Goal: Task Accomplishment & Management: Manage account settings

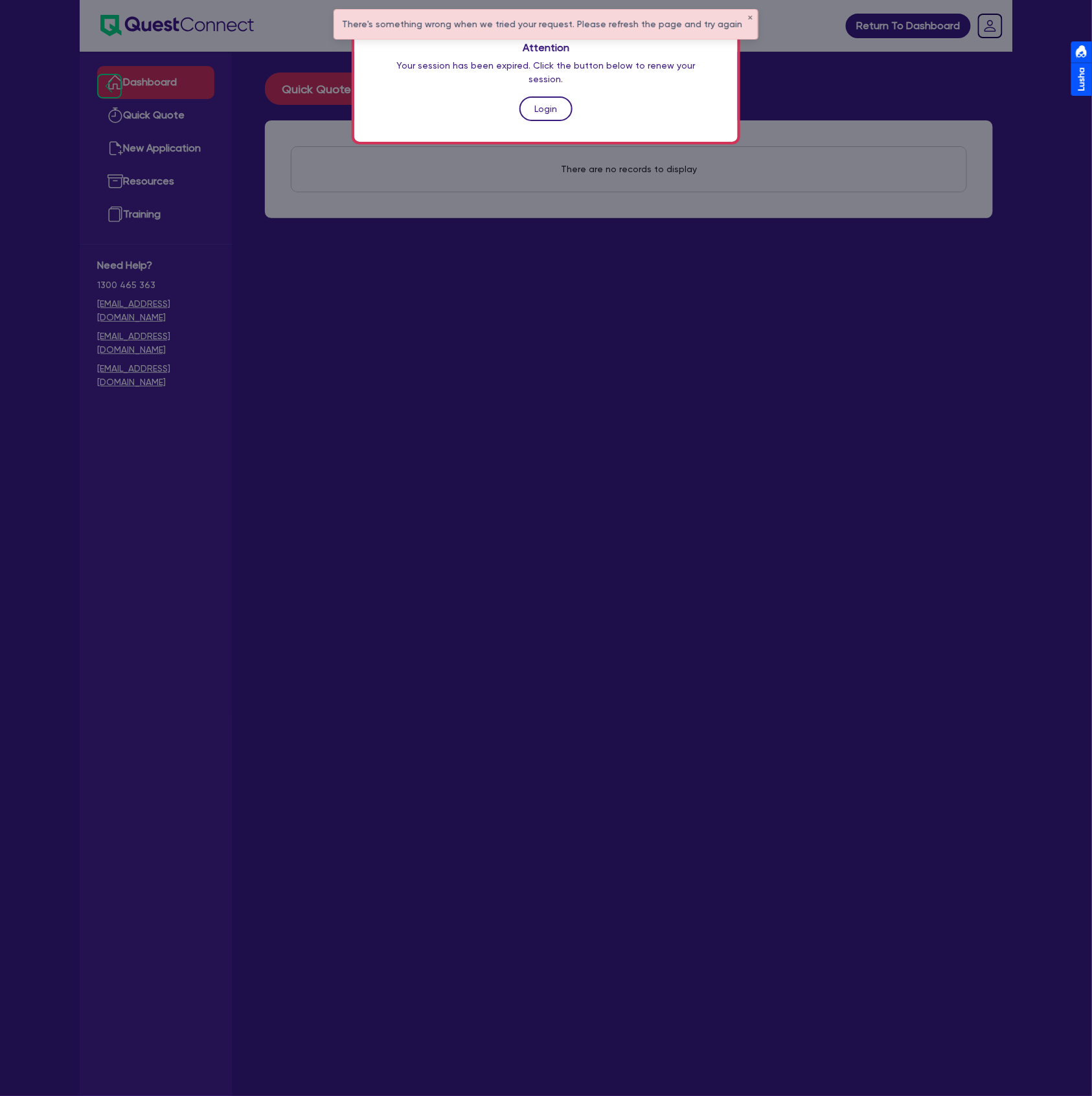
drag, startPoint x: 0, startPoint y: 0, endPoint x: 550, endPoint y: 96, distance: 558.3
click at [550, 97] on link "Login" at bounding box center [546, 108] width 53 height 24
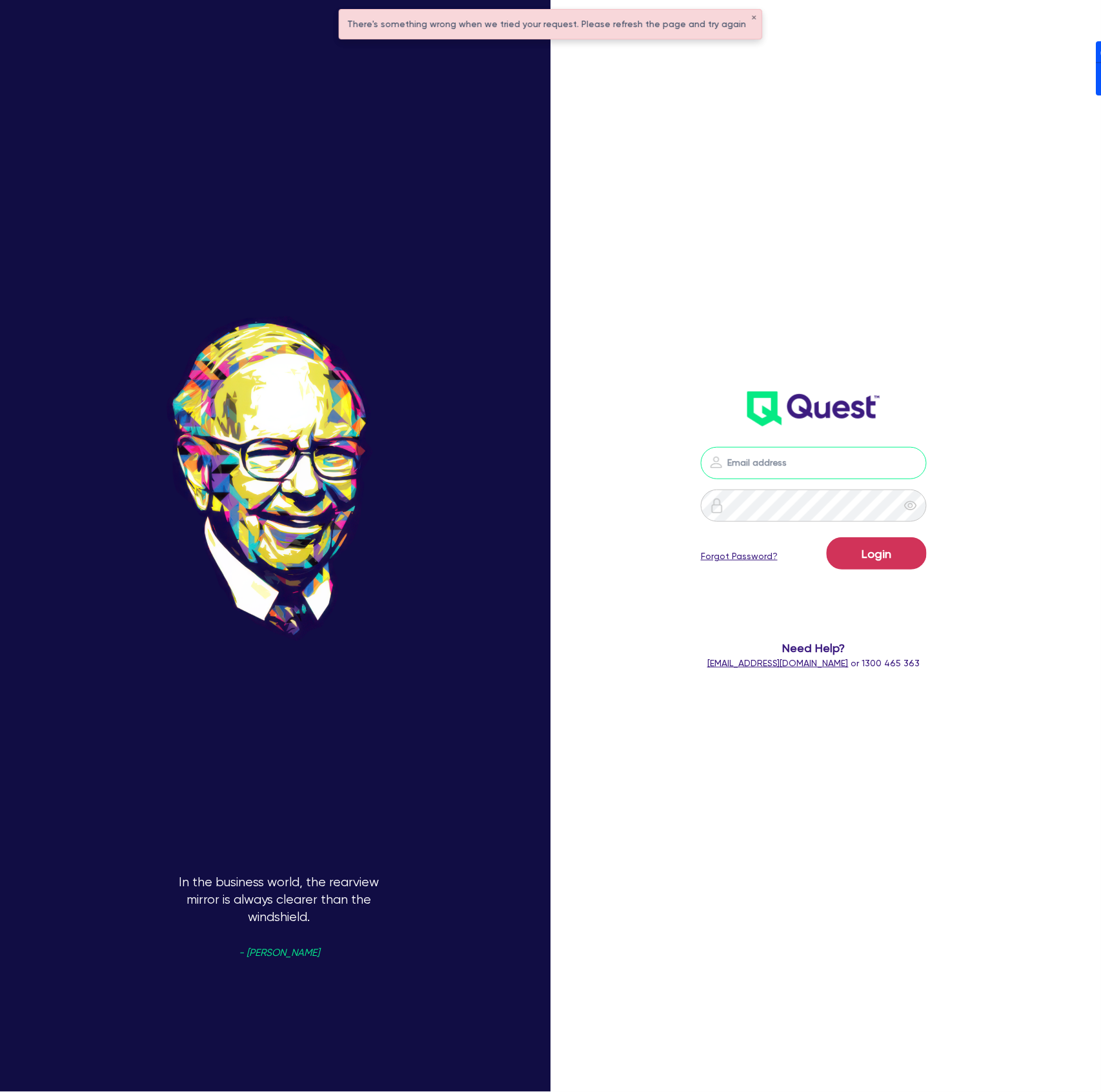
click at [765, 471] on input "email" at bounding box center [814, 462] width 226 height 32
click at [814, 483] on nordpass-icon at bounding box center [814, 483] width 0 height 0
click at [0, 1092] on nordpass-autofill-portal at bounding box center [0, 1092] width 0 height 0
type input "[PERSON_NAME][EMAIL_ADDRESS][DOMAIN_NAME]"
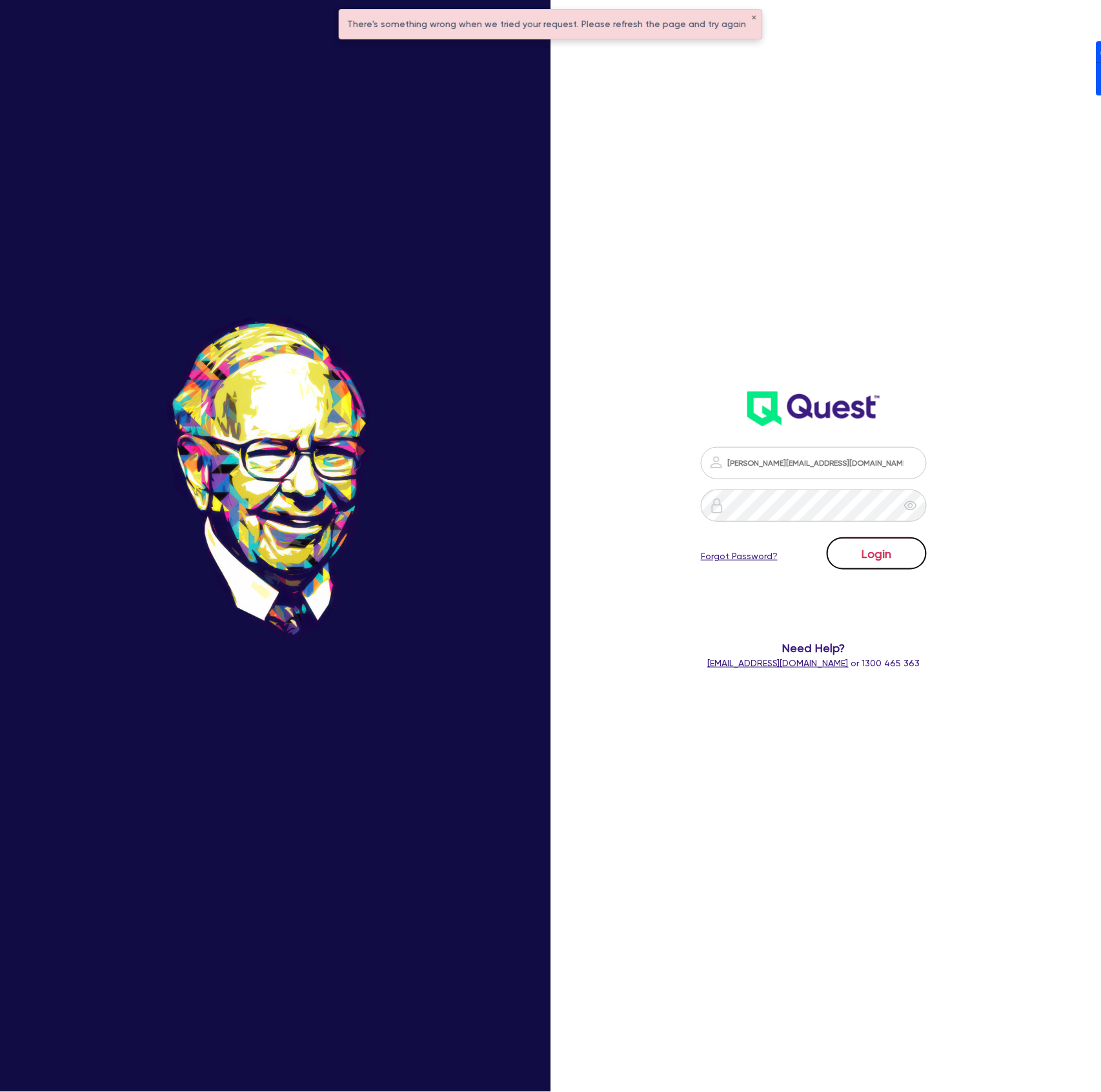
click at [876, 550] on button "Login" at bounding box center [876, 553] width 100 height 32
